Goal: Information Seeking & Learning: Learn about a topic

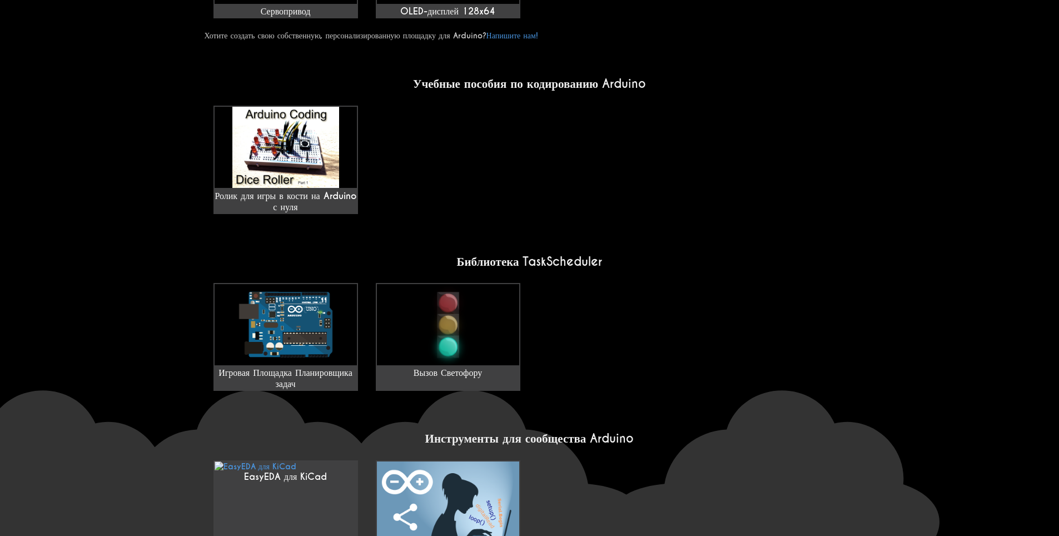
scroll to position [779, 0]
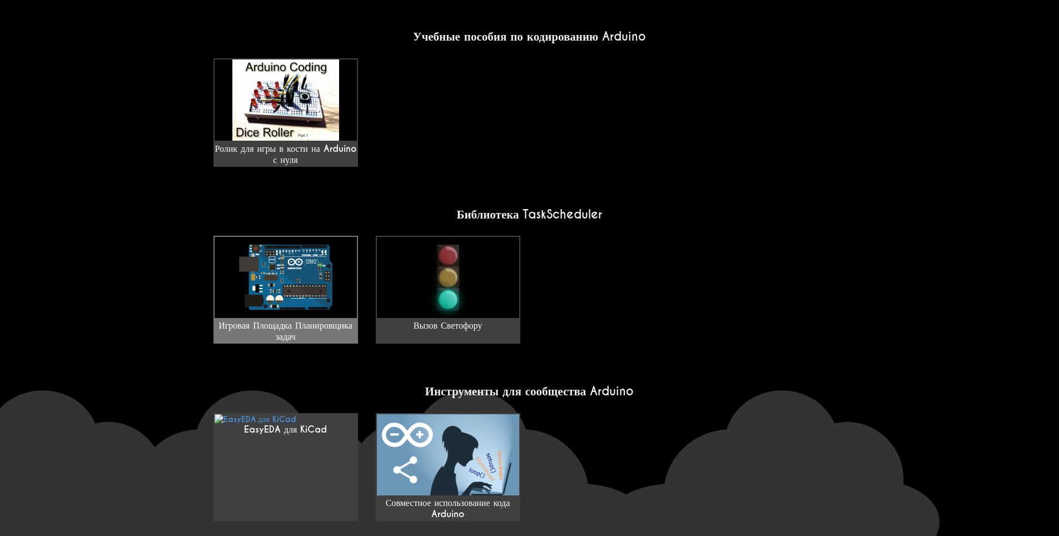
click at [327, 269] on img at bounding box center [286, 277] width 142 height 81
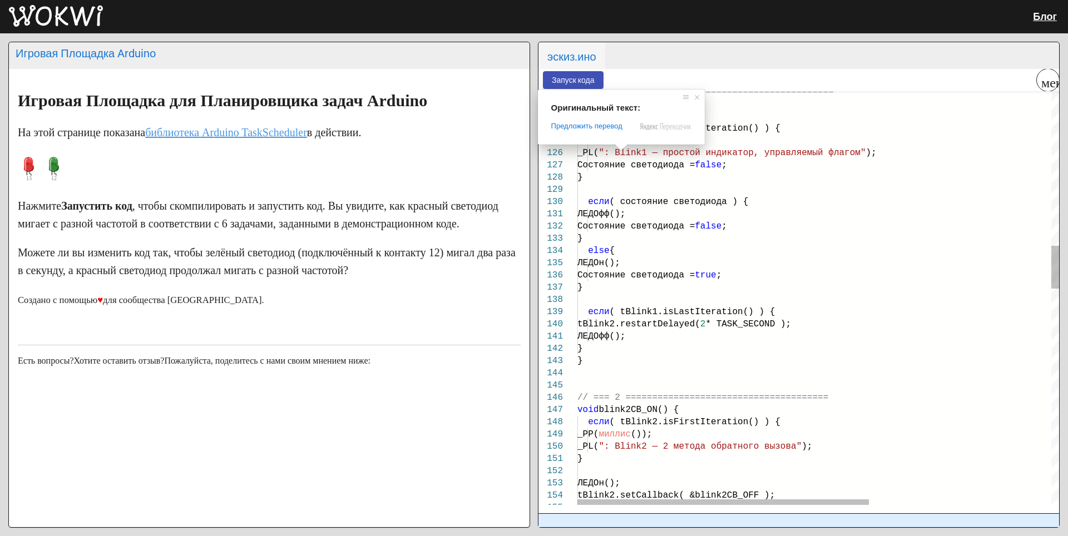
scroll to position [0, 225]
drag, startPoint x: 754, startPoint y: 285, endPoint x: 755, endPoint y: 291, distance: 6.9
click at [755, 291] on div "}" at bounding box center [968, 287] width 783 height 12
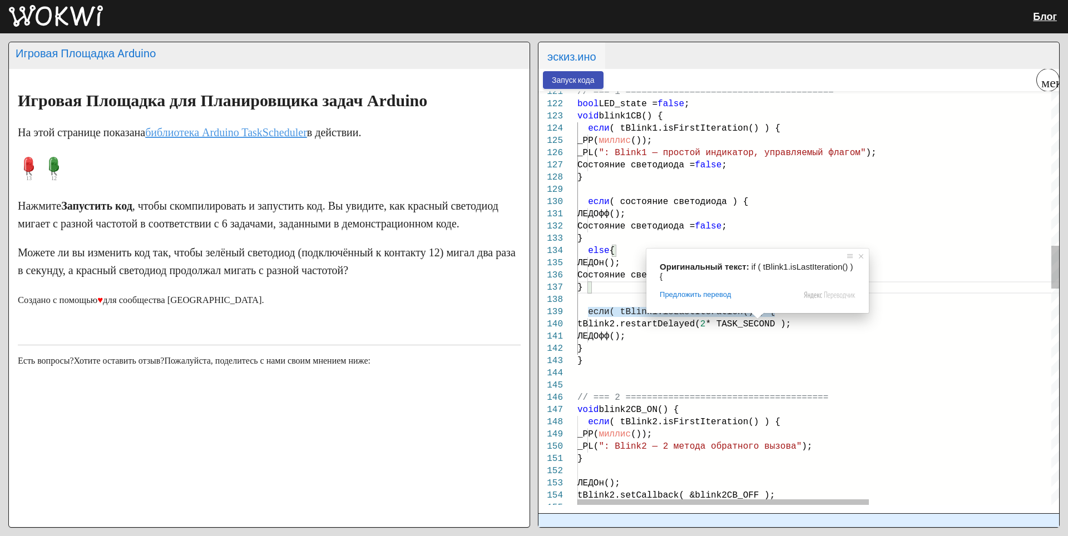
click at [651, 273] on div "Оригинальный текст: if ( tBlink1.isLastIteration() ) { Предложить перевод Отпра…" at bounding box center [757, 281] width 222 height 65
click at [633, 273] on ya-tr-span "Состояние светодиода =" at bounding box center [635, 275] width 117 height 10
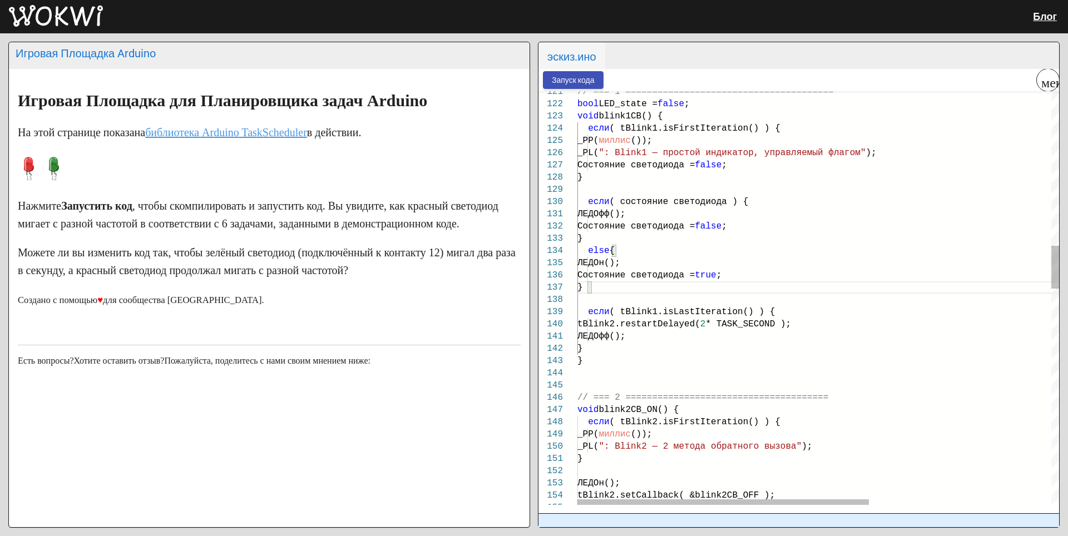
click at [642, 276] on ya-tr-span "Состояние светодиода =" at bounding box center [635, 275] width 117 height 10
click at [714, 262] on div "ЛЕДОн();" at bounding box center [968, 263] width 783 height 12
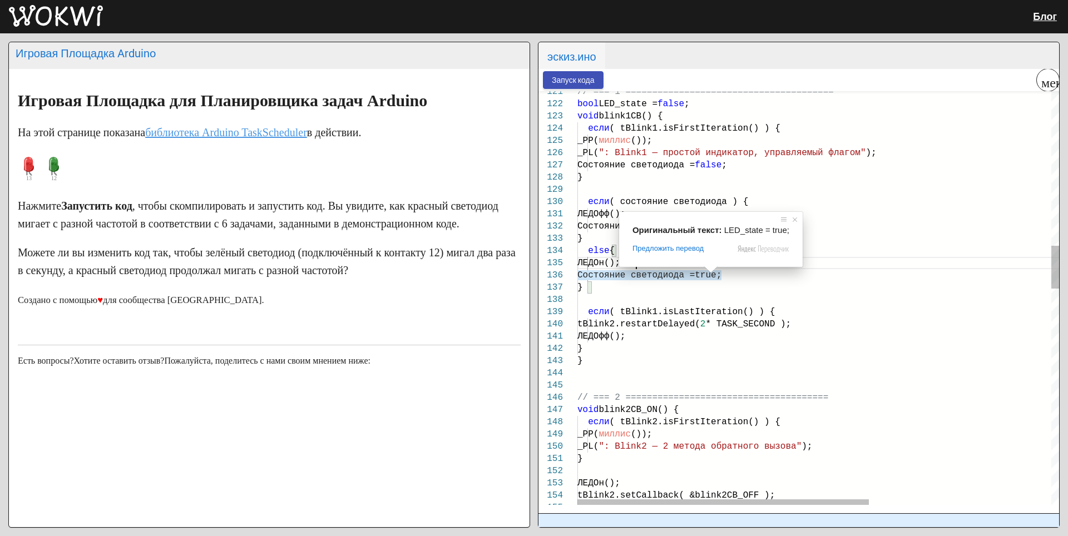
type textarea "LEDOff(); } } // === 2 ====================================== void blink2CB_ON(…"
click at [795, 412] on div "void blink2CB_ON() {" at bounding box center [968, 410] width 783 height 12
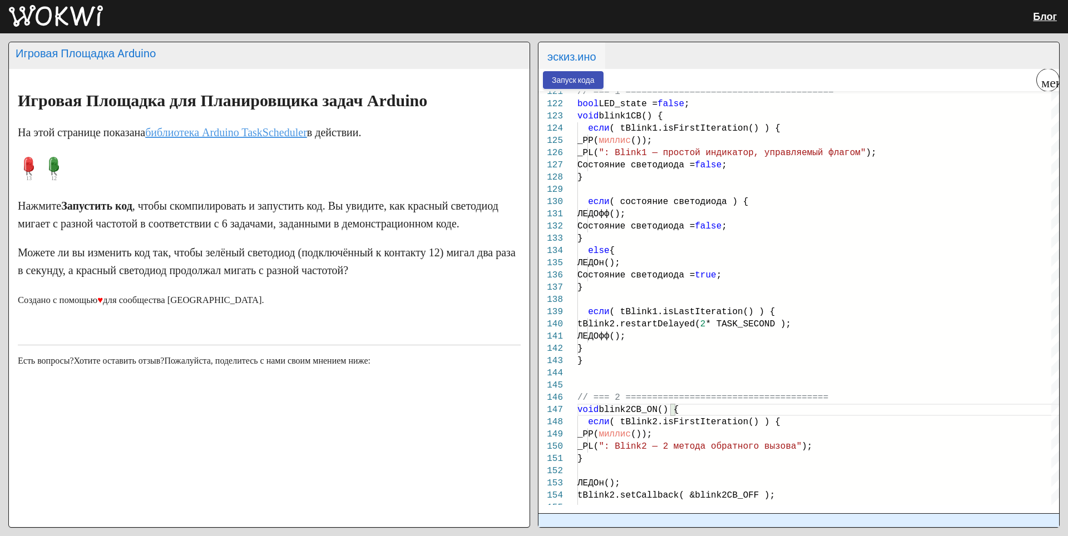
click at [1042, 72] on button "меню" at bounding box center [1048, 80] width 22 height 22
